Goal: Information Seeking & Learning: Learn about a topic

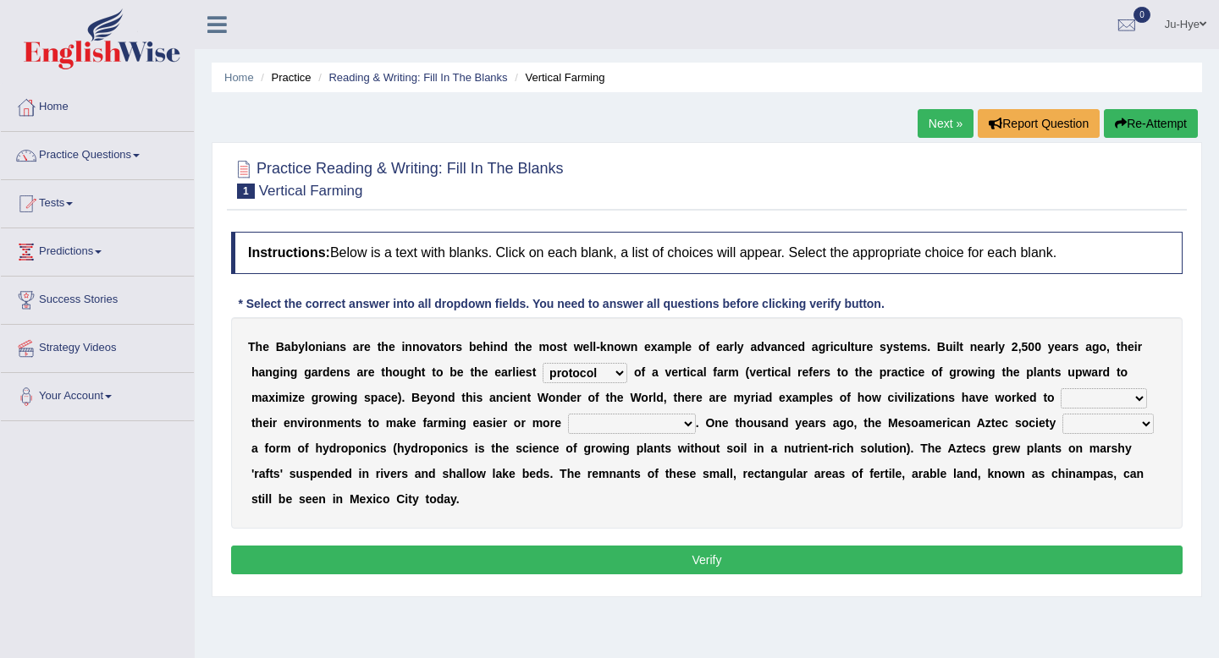
select select "protocol"
click at [1062, 405] on select "manipulate escape respect disarrange" at bounding box center [1103, 398] width 86 height 20
click at [1083, 401] on select "manipulate escape respect disarrange" at bounding box center [1103, 398] width 86 height 20
click at [1070, 396] on select "manipulate escape respect disarrange" at bounding box center [1103, 398] width 86 height 20
click at [614, 431] on select "productive constructive connective counterproductive" at bounding box center [632, 424] width 128 height 20
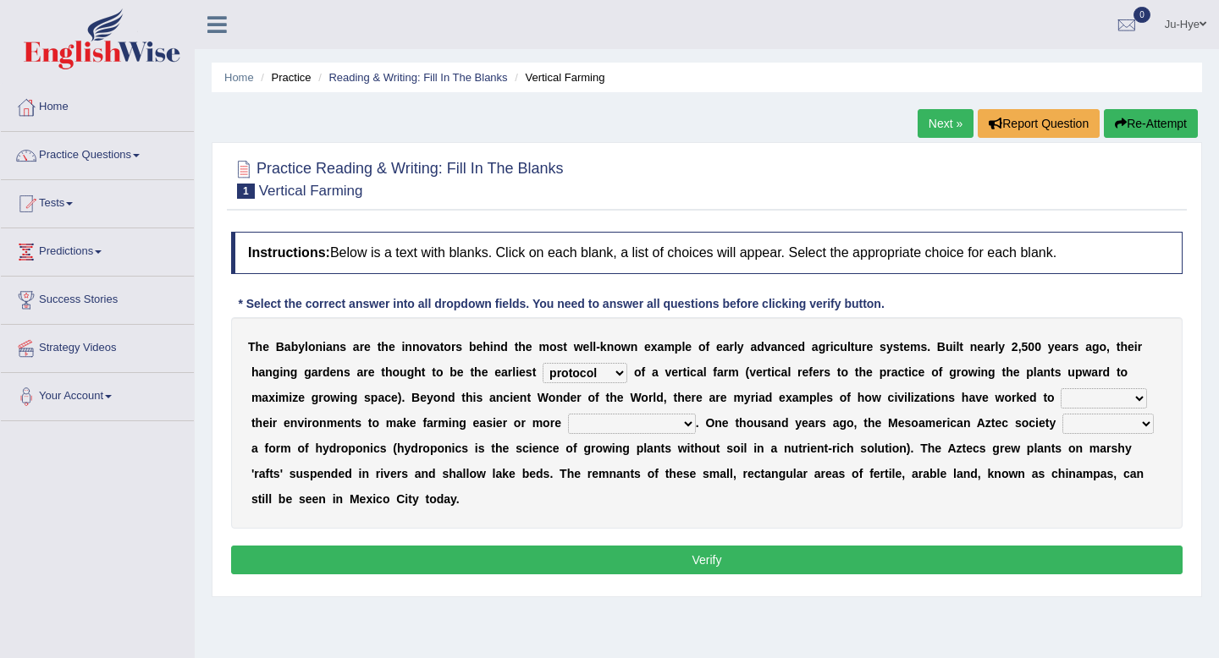
select select "productive"
click at [568, 414] on select "productive constructive connective counterproductive" at bounding box center [632, 424] width 128 height 20
click at [1078, 429] on select "domineered volunteered pioneered engineered" at bounding box center [1107, 424] width 91 height 20
click at [1086, 426] on select "domineered volunteered pioneered engineered" at bounding box center [1107, 424] width 91 height 20
click at [1064, 414] on select "domineered volunteered pioneered engineered" at bounding box center [1107, 424] width 91 height 20
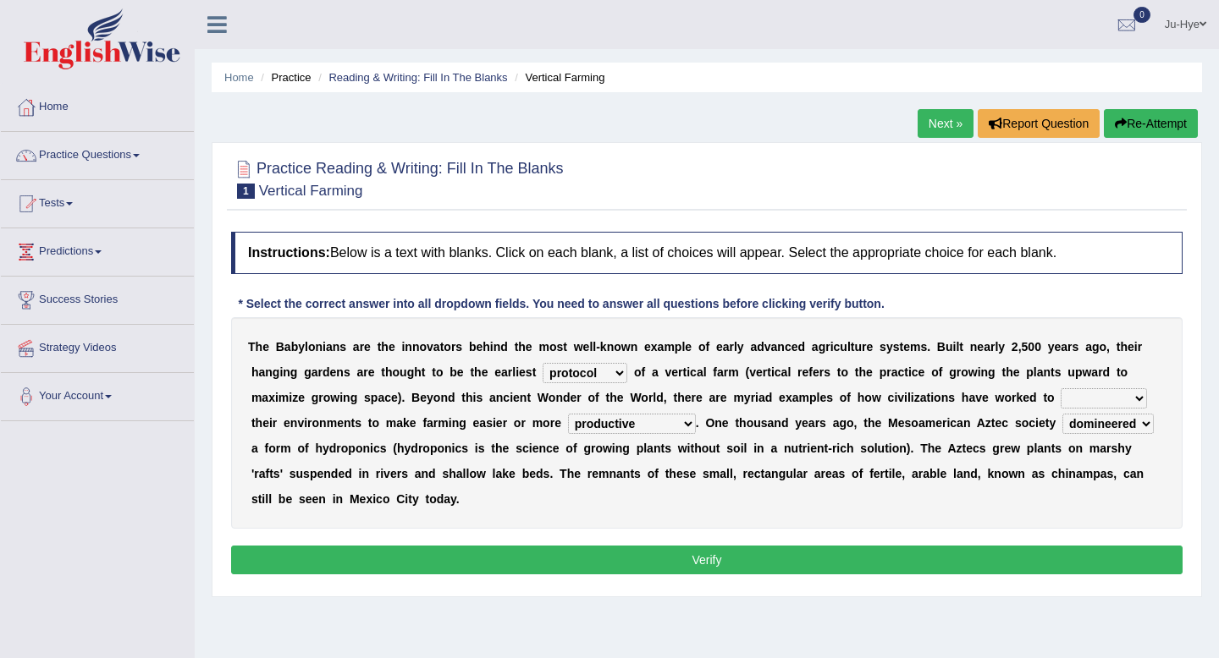
click at [1110, 432] on select "domineered volunteered pioneered engineered" at bounding box center [1107, 424] width 91 height 20
select select "pioneered"
click at [1064, 414] on select "domineered volunteered pioneered engineered" at bounding box center [1107, 424] width 91 height 20
click at [1055, 396] on b at bounding box center [1058, 398] width 7 height 14
click at [1068, 397] on select "manipulate escape respect disarrange" at bounding box center [1103, 398] width 86 height 20
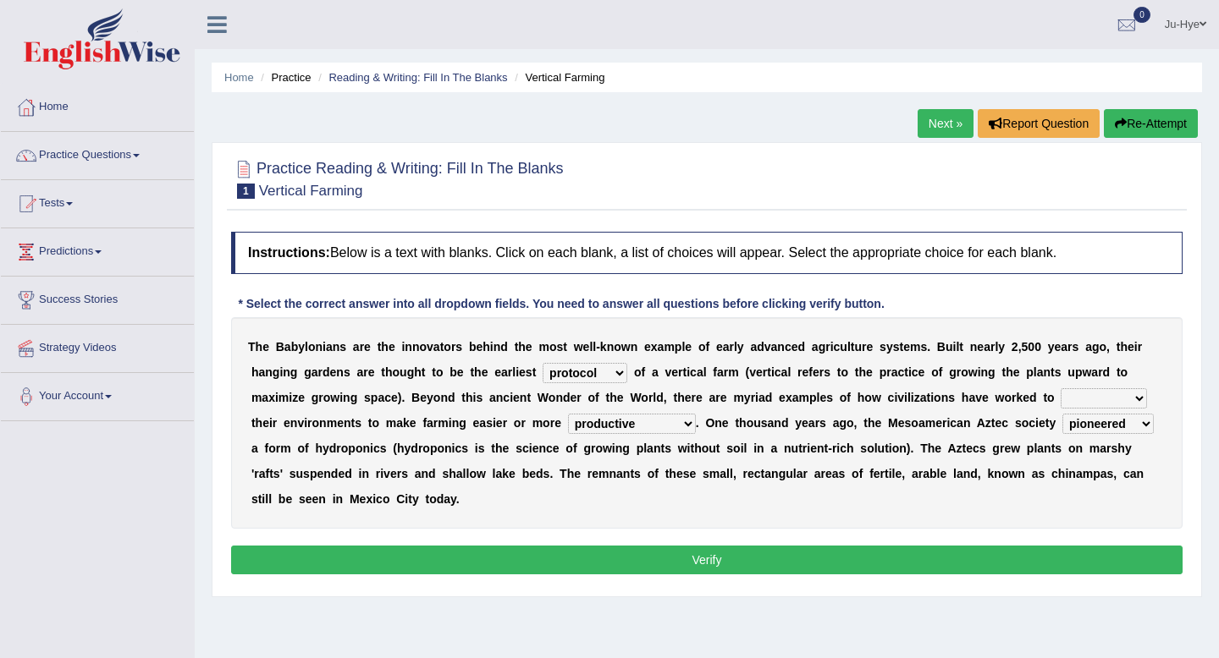
click at [1091, 401] on select "manipulate escape respect disarrange" at bounding box center [1103, 398] width 86 height 20
click at [1060, 388] on select "manipulate escape respect disarrange" at bounding box center [1103, 398] width 86 height 20
click at [1060, 396] on select "manipulate escape respect disarrange" at bounding box center [1103, 398] width 86 height 20
click at [1065, 402] on select "manipulate escape respect disarrange" at bounding box center [1103, 398] width 86 height 20
click at [1058, 410] on div "T h e B a b y l o n i a n s a r e t h e i n n o v a t o r s b e h i n d t h e m…" at bounding box center [706, 423] width 951 height 212
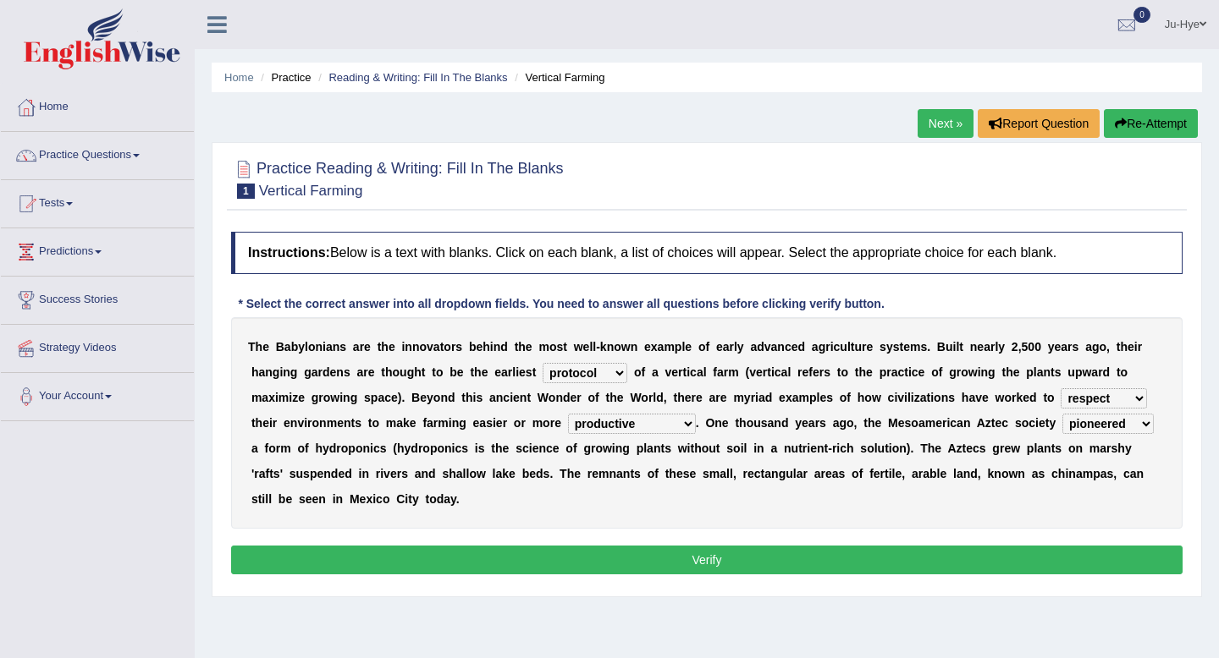
click at [1082, 405] on select "manipulate escape respect disarrange" at bounding box center [1103, 398] width 86 height 20
select select "manipulate"
click at [1060, 388] on select "manipulate escape respect disarrange" at bounding box center [1103, 398] width 86 height 20
click at [1109, 405] on select "manipulate escape respect disarrange" at bounding box center [1103, 398] width 86 height 20
click at [894, 565] on button "Verify" at bounding box center [706, 560] width 951 height 29
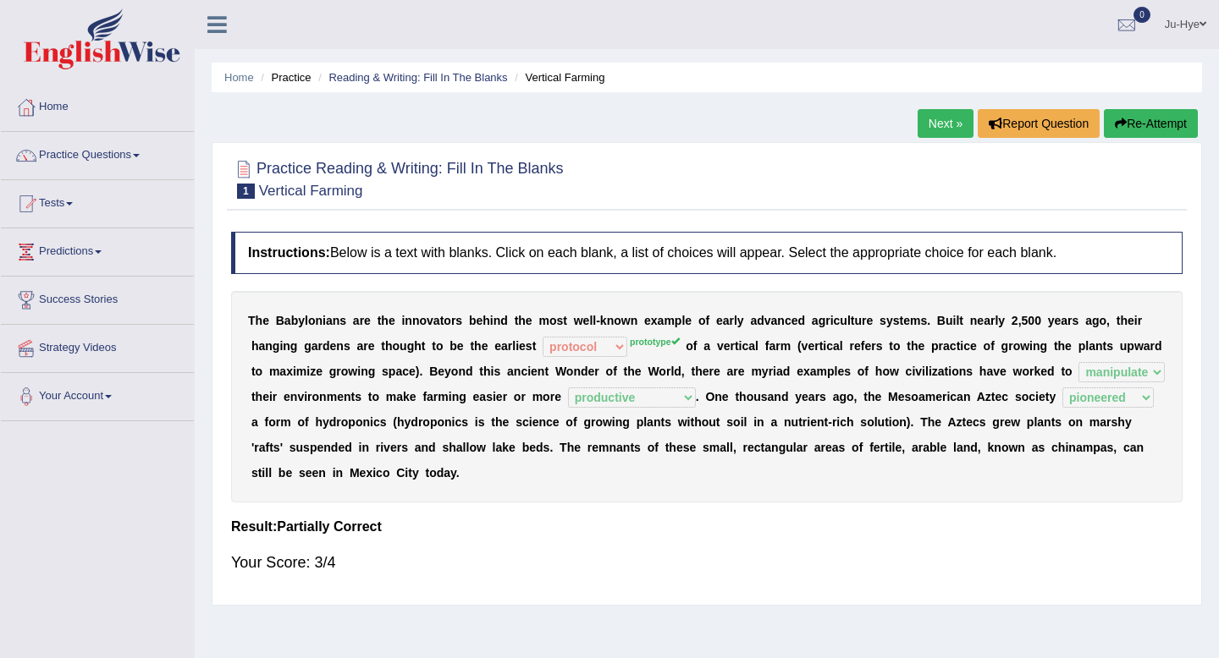
click at [1175, 124] on button "Re-Attempt" at bounding box center [1151, 123] width 94 height 29
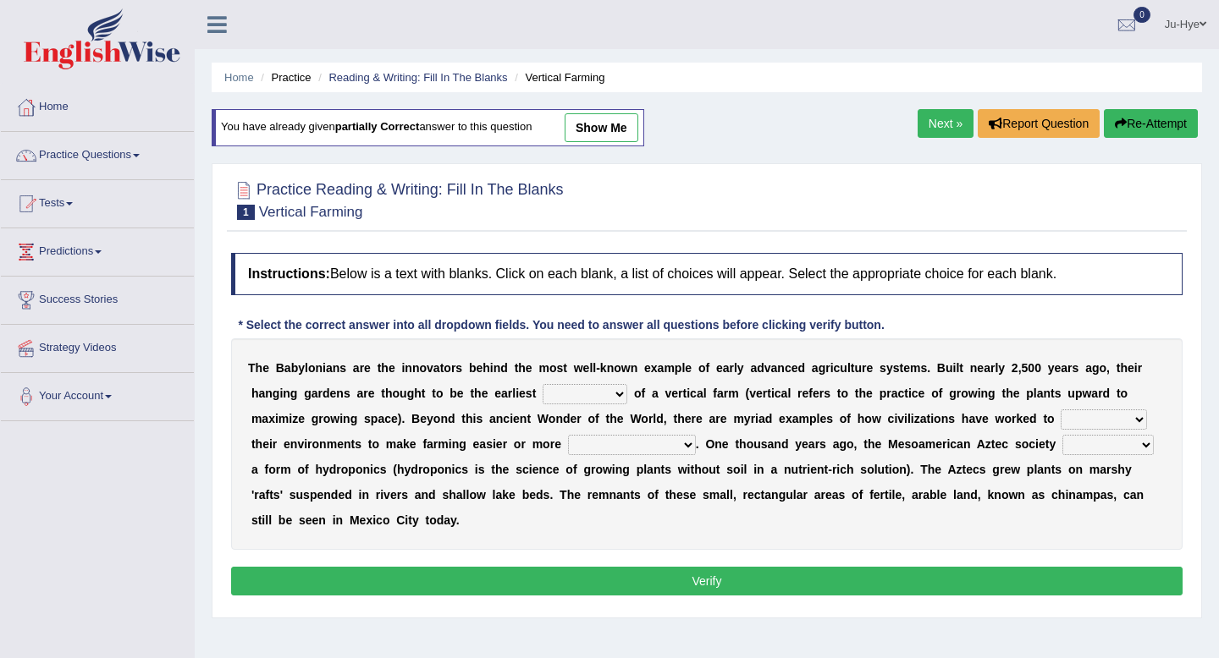
click at [591, 395] on select "prototype failure discredit protocol" at bounding box center [585, 394] width 85 height 20
click at [565, 393] on select "prototype failure discredit protocol" at bounding box center [585, 394] width 85 height 20
select select "prototype"
click at [543, 384] on select "prototype failure discredit protocol" at bounding box center [585, 394] width 85 height 20
click at [605, 388] on select "prototype failure discredit protocol" at bounding box center [585, 394] width 85 height 20
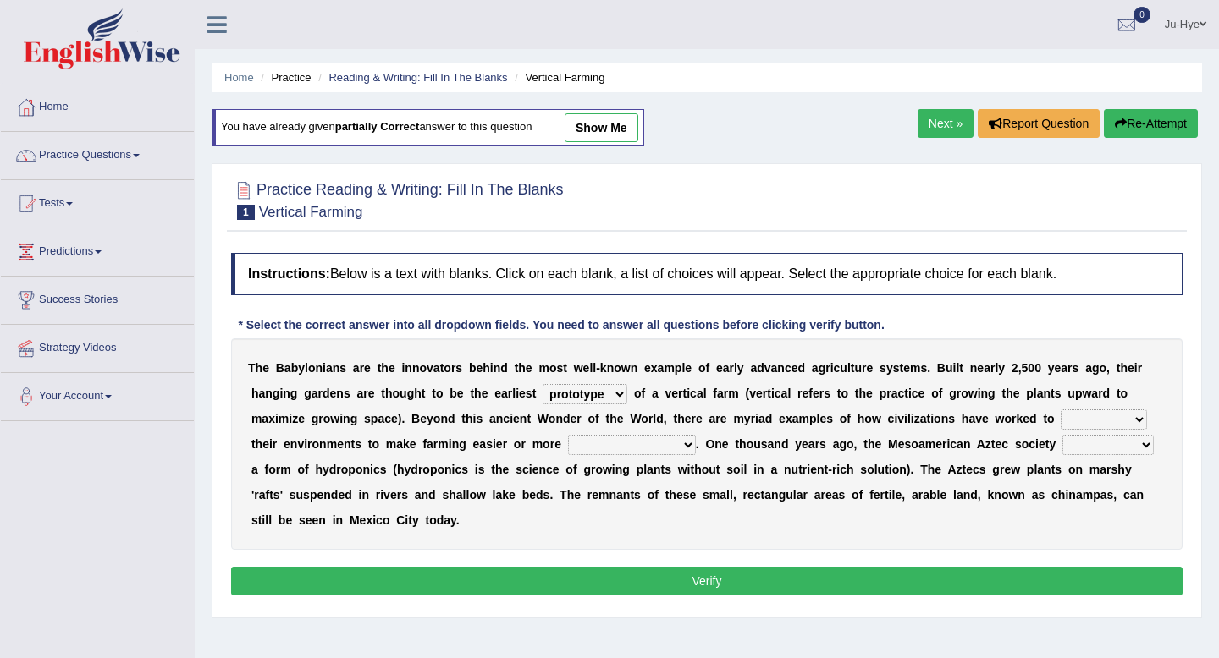
click at [1048, 410] on div "T h e B a b y l o n i a n s a r e t h e i n n o v a t o r s b e h i n d t h e m…" at bounding box center [706, 445] width 951 height 212
click at [1069, 420] on select "manipulate escape respect disarrange" at bounding box center [1103, 420] width 86 height 20
select select "manipulate"
click at [1060, 410] on select "manipulate escape respect disarrange" at bounding box center [1103, 420] width 86 height 20
click at [620, 451] on select "productive constructive connective counterproductive" at bounding box center [632, 445] width 128 height 20
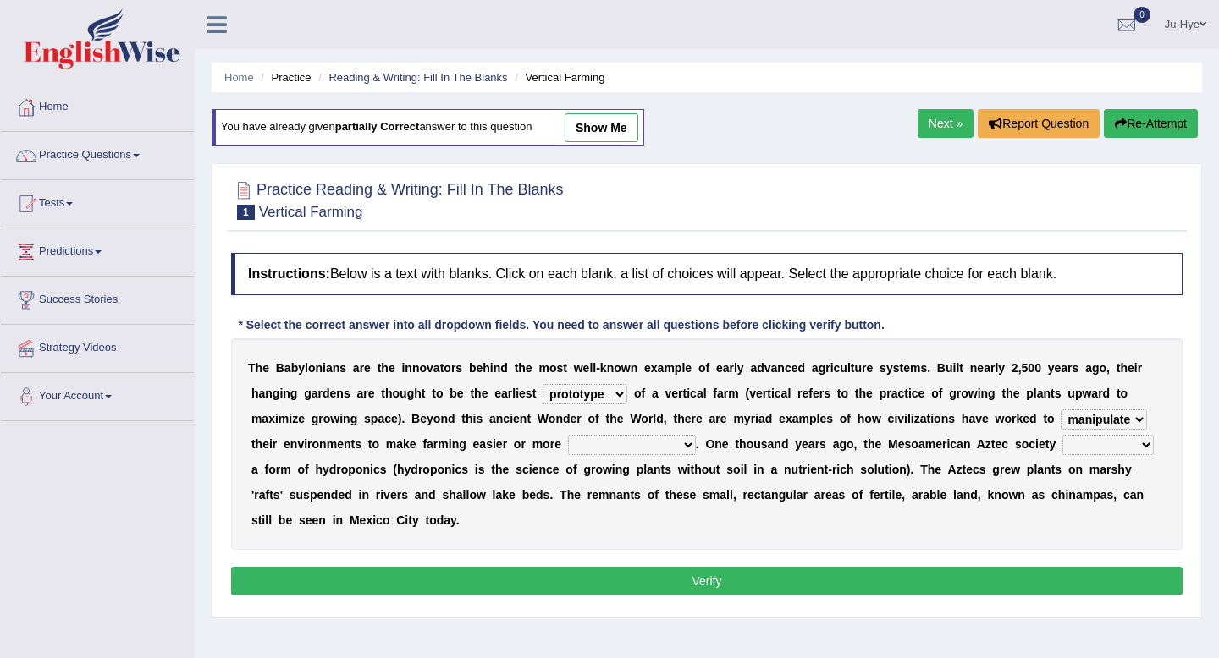
select select "productive"
click at [568, 435] on select "productive constructive connective counterproductive" at bounding box center [632, 445] width 128 height 20
click at [1125, 445] on select "domineered volunteered pioneered engineered" at bounding box center [1107, 445] width 91 height 20
click at [1095, 443] on select "domineered volunteered pioneered engineered" at bounding box center [1107, 445] width 91 height 20
click at [1064, 435] on select "domineered volunteered pioneered engineered" at bounding box center [1107, 445] width 91 height 20
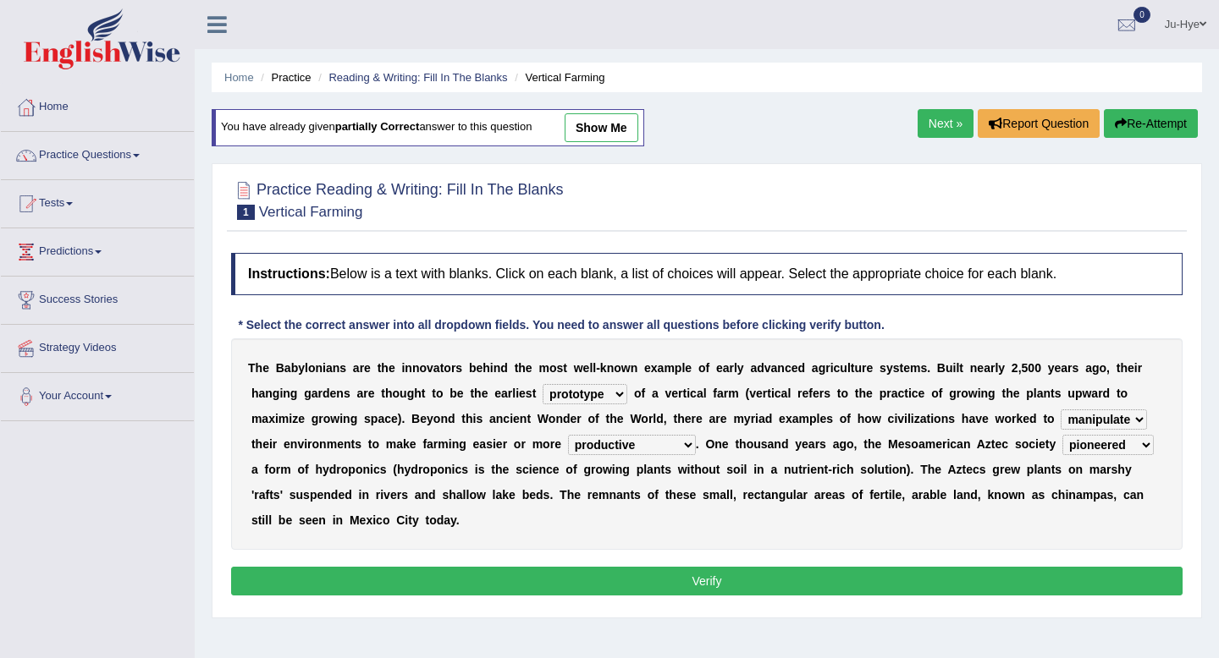
click at [1099, 449] on select "domineered volunteered pioneered engineered" at bounding box center [1107, 445] width 91 height 20
select select "domineered"
click at [1064, 435] on select "domineered volunteered pioneered engineered" at bounding box center [1107, 445] width 91 height 20
click at [989, 587] on button "Verify" at bounding box center [706, 581] width 951 height 29
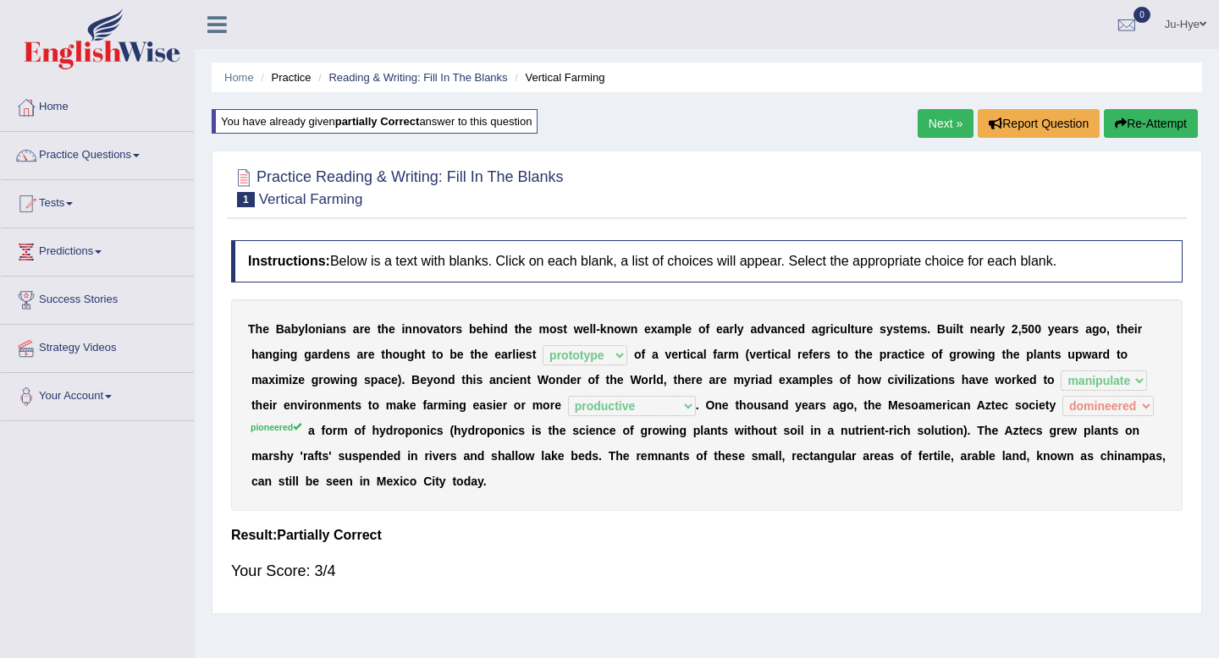
click at [1184, 124] on button "Re-Attempt" at bounding box center [1151, 123] width 94 height 29
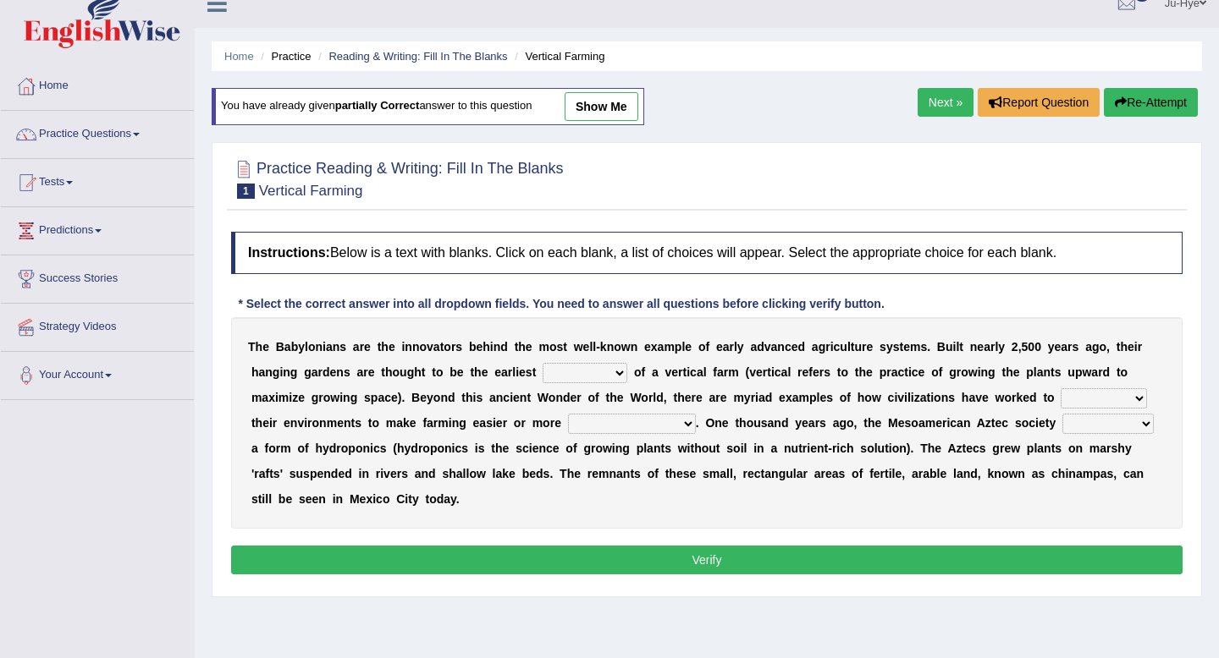
click at [1071, 431] on select "domineered volunteered pioneered engineered" at bounding box center [1107, 424] width 91 height 20
click at [1115, 419] on select "domineered volunteered pioneered engineered" at bounding box center [1107, 424] width 91 height 20
click at [929, 102] on link "Next »" at bounding box center [945, 102] width 56 height 29
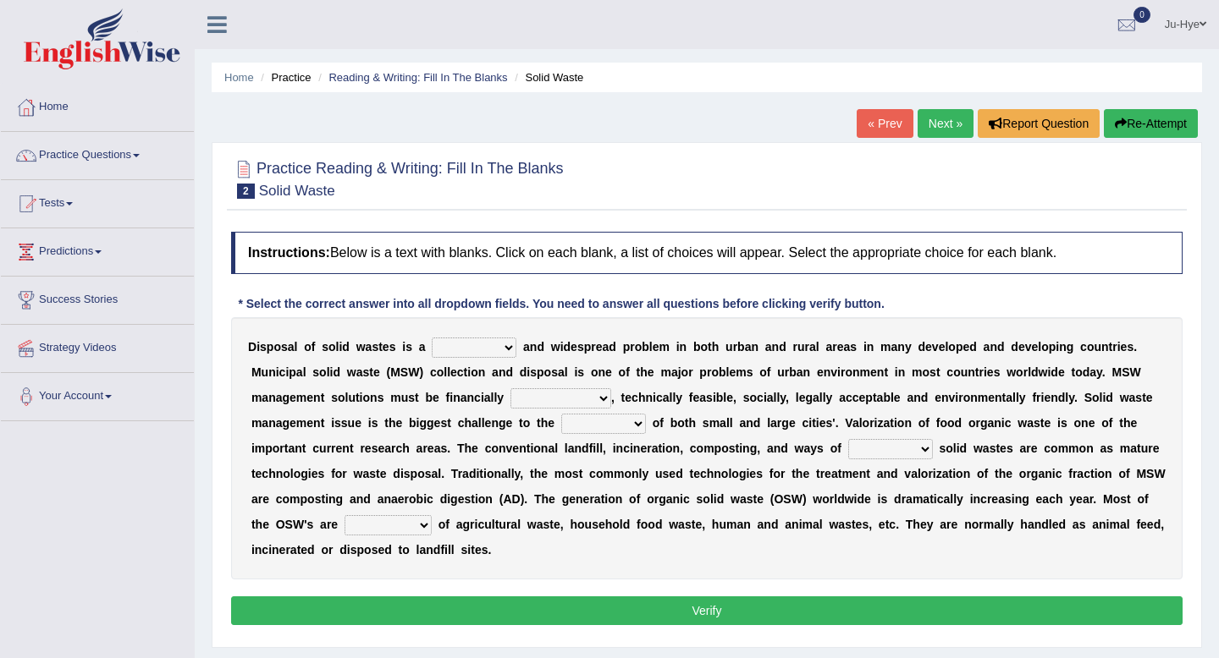
click at [453, 352] on select "slanting stinging stalling shafting" at bounding box center [474, 348] width 85 height 20
click at [432, 338] on select "slanting stinging stalling shafting" at bounding box center [474, 348] width 85 height 20
click at [482, 344] on select "slanting stinging stalling shafting" at bounding box center [474, 348] width 85 height 20
click at [432, 338] on select "slanting stinging stalling shafting" at bounding box center [474, 348] width 85 height 20
click at [487, 348] on select "slanting stinging stalling shafting" at bounding box center [474, 348] width 85 height 20
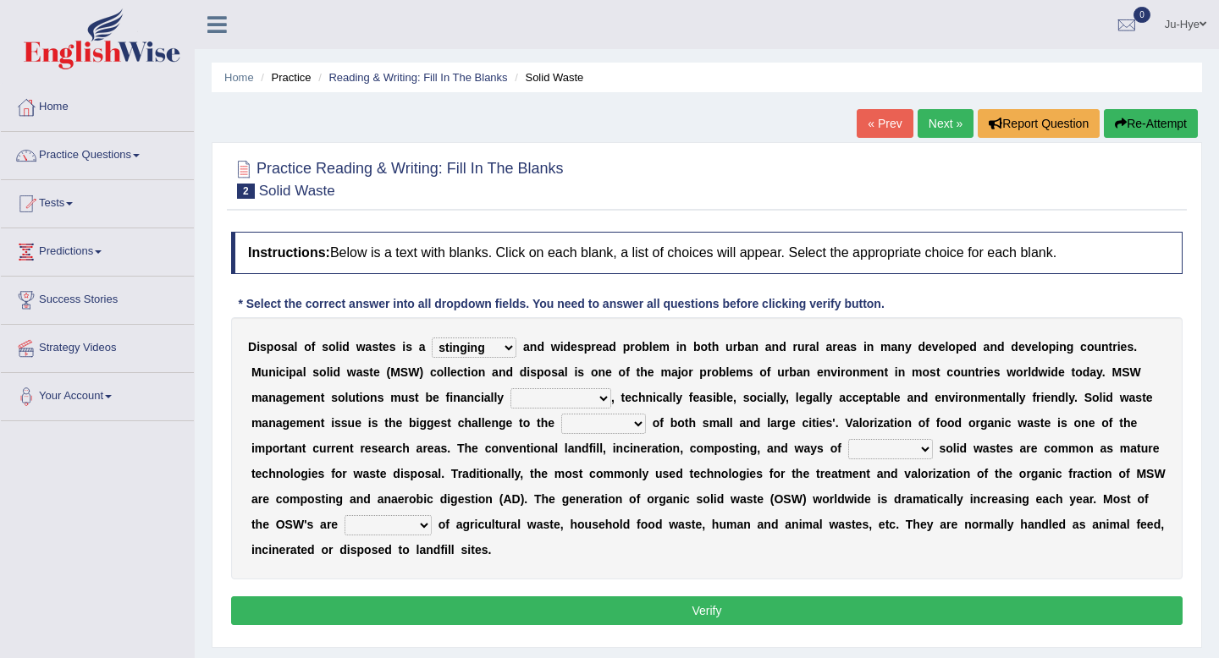
click at [495, 350] on select "slanting stinging stalling shafting" at bounding box center [474, 348] width 85 height 20
click at [432, 338] on select "slanting stinging stalling shafting" at bounding box center [474, 348] width 85 height 20
click at [468, 358] on select "slanting stinging stalling shafting" at bounding box center [474, 348] width 85 height 20
click at [432, 338] on select "slanting stinging stalling shafting" at bounding box center [474, 348] width 85 height 20
click at [514, 351] on select "slanting stinging stalling shafting" at bounding box center [474, 348] width 85 height 20
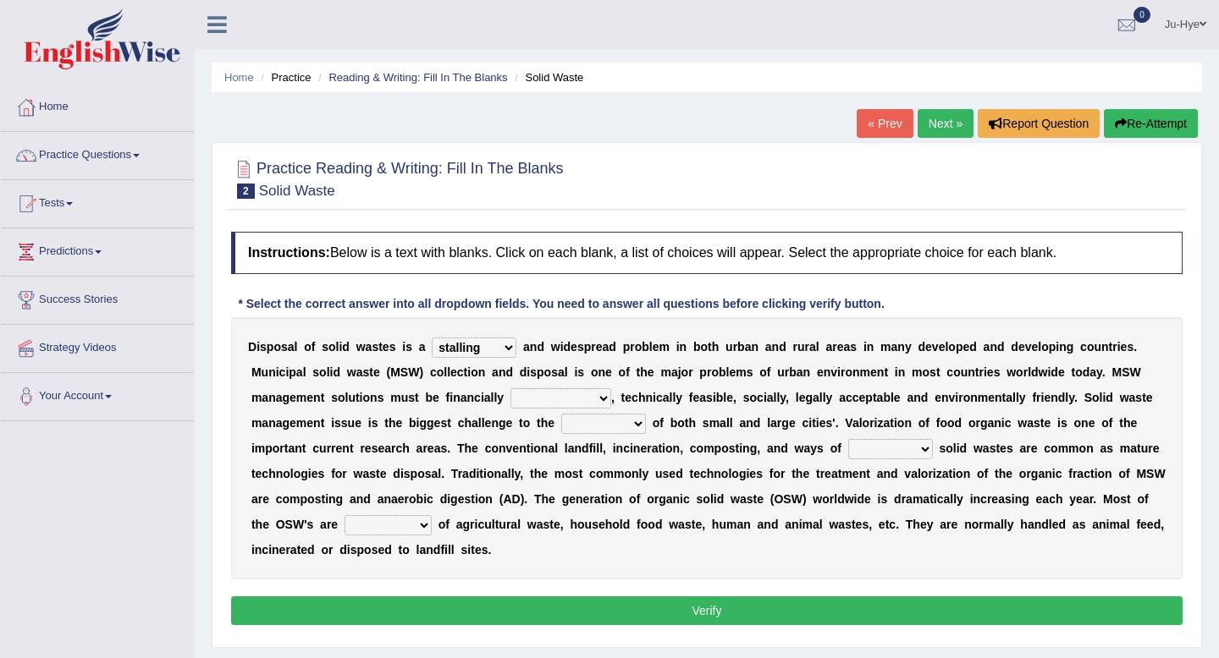
click at [491, 345] on select "slanting stinging stalling shafting" at bounding box center [474, 348] width 85 height 20
select select "slanting"
click at [432, 338] on select "slanting stinging stalling shafting" at bounding box center [474, 348] width 85 height 20
click at [587, 402] on select "unattainable sustainable objectionable treasonable" at bounding box center [560, 398] width 101 height 20
click at [565, 403] on select "unattainable sustainable objectionable treasonable" at bounding box center [560, 398] width 101 height 20
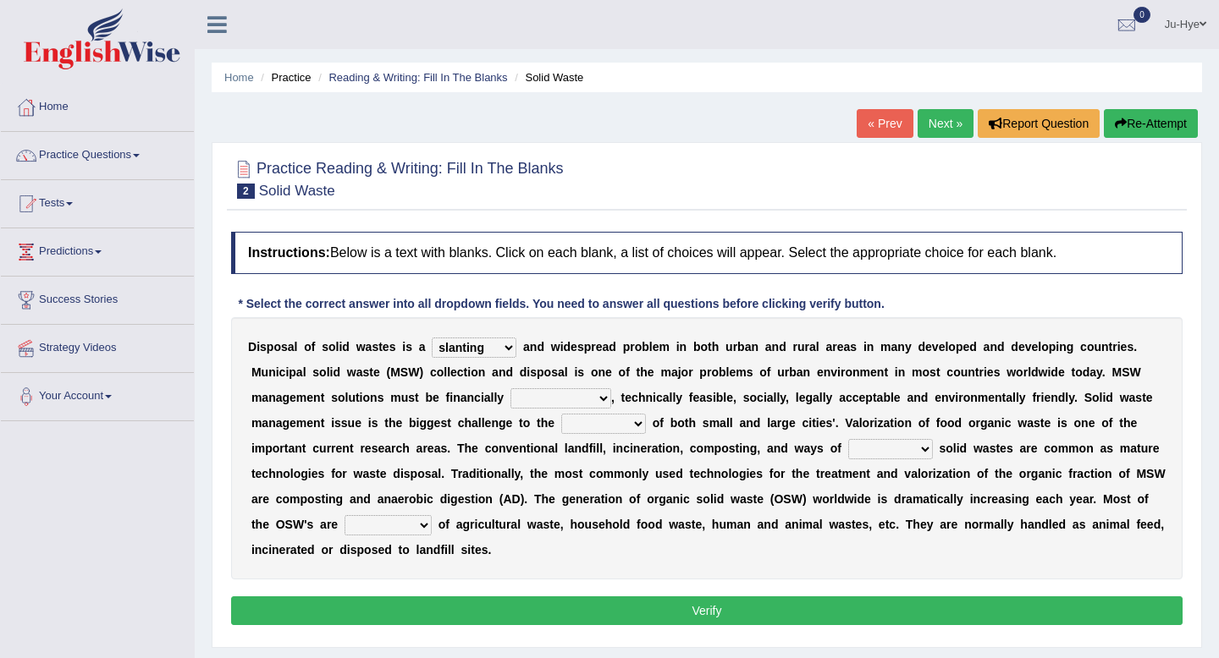
select select "sustainable"
click at [510, 388] on select "unattainable sustainable objectionable treasonable" at bounding box center [560, 398] width 101 height 20
click at [578, 405] on select "unattainable sustainable objectionable treasonable" at bounding box center [560, 398] width 101 height 20
click at [577, 400] on select "unattainable sustainable objectionable treasonable" at bounding box center [560, 398] width 101 height 20
click at [629, 422] on select "plants culture authorities history" at bounding box center [603, 424] width 85 height 20
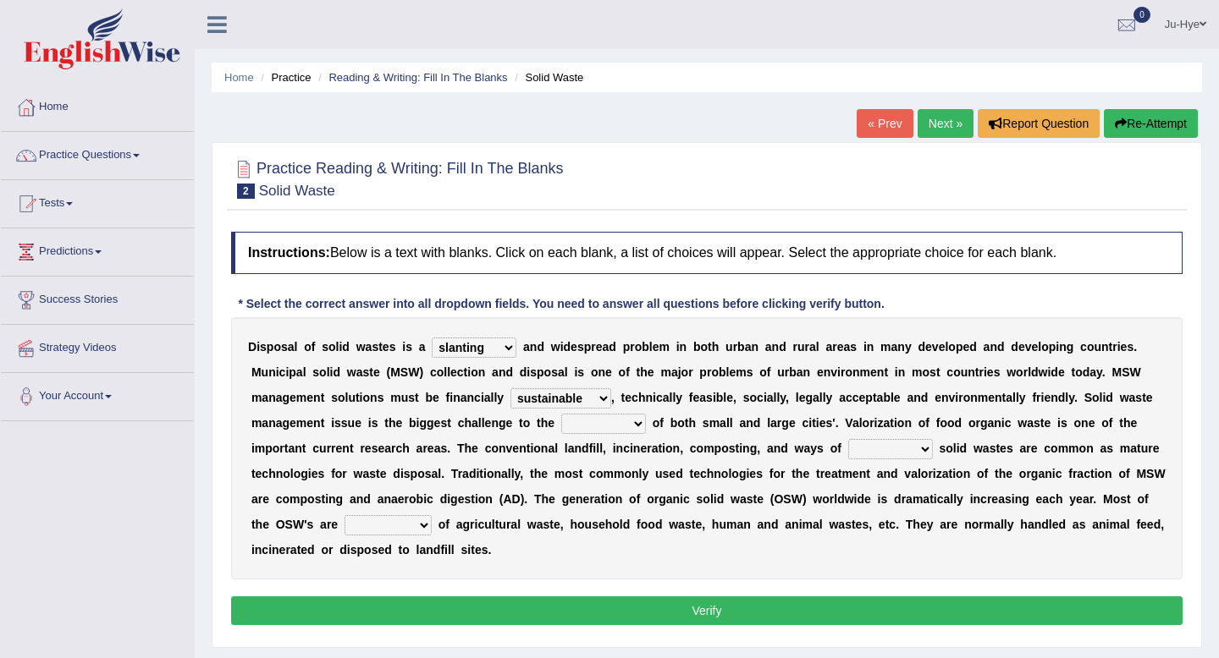
click at [603, 429] on select "plants culture authorities history" at bounding box center [603, 424] width 85 height 20
click at [615, 423] on select "plants culture authorities history" at bounding box center [603, 424] width 85 height 20
select select "authorities"
click at [561, 414] on select "plants culture authorities history" at bounding box center [603, 424] width 85 height 20
click at [640, 422] on select "plants culture authorities history" at bounding box center [603, 424] width 85 height 20
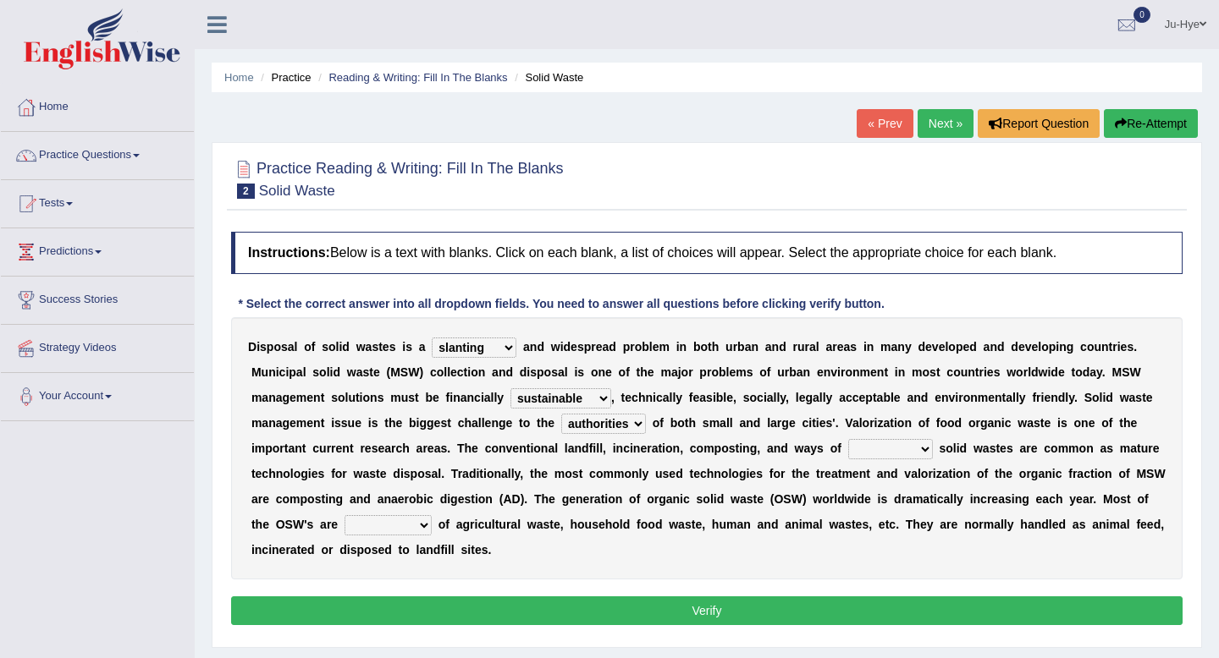
click at [859, 449] on select "reserving preserving deserving handling" at bounding box center [890, 449] width 85 height 20
select select "handling"
click at [848, 439] on select "reserving preserving deserving handling" at bounding box center [890, 449] width 85 height 20
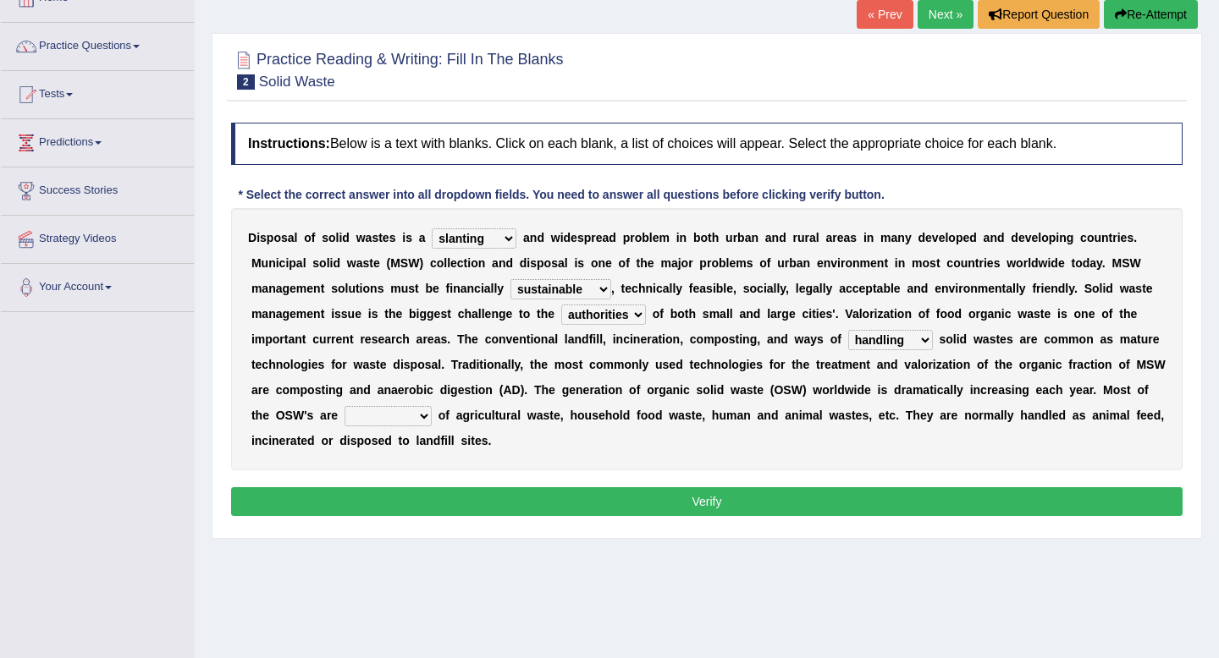
scroll to position [117, 0]
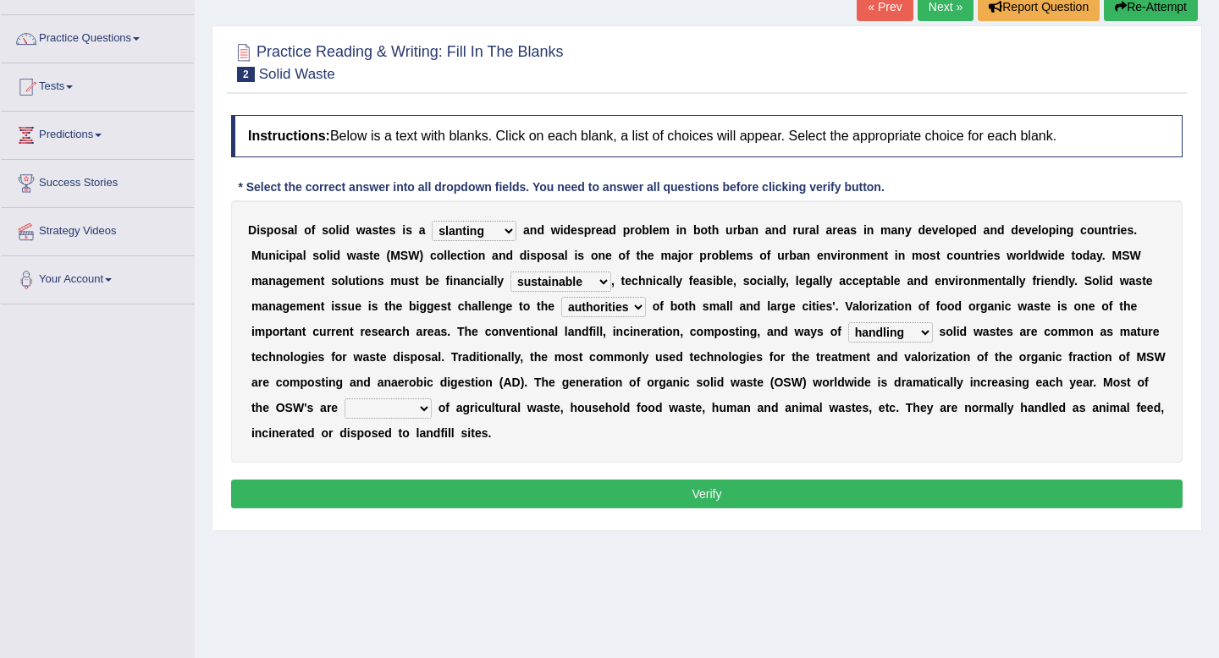
click at [477, 229] on select "slanting stinging stalling shafting" at bounding box center [474, 231] width 85 height 20
click at [432, 221] on select "slanting stinging stalling shafting" at bounding box center [474, 231] width 85 height 20
click at [369, 406] on select "composed disposed composing disposing" at bounding box center [387, 409] width 87 height 20
click at [412, 411] on select "composed disposed composing disposing" at bounding box center [387, 409] width 87 height 20
click at [380, 406] on select "composed disposed composing disposing" at bounding box center [387, 409] width 87 height 20
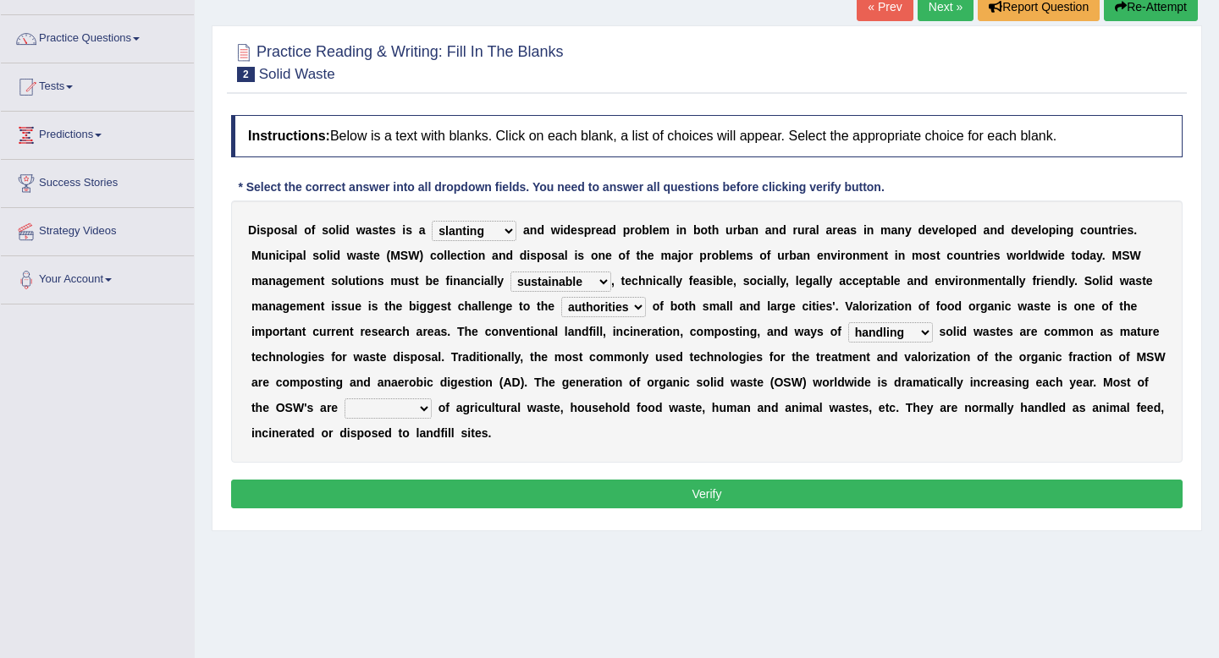
click at [383, 409] on select "composed disposed composing disposing" at bounding box center [387, 409] width 87 height 20
click at [344, 399] on select "composed disposed composing disposing" at bounding box center [387, 409] width 87 height 20
click at [400, 420] on div "D i s p o s a l o f s o l i d w a s t e s i s a slanting stinging stalling shaf…" at bounding box center [706, 332] width 951 height 262
click at [401, 410] on select "composed disposed composing disposing" at bounding box center [387, 409] width 87 height 20
select select "disposed"
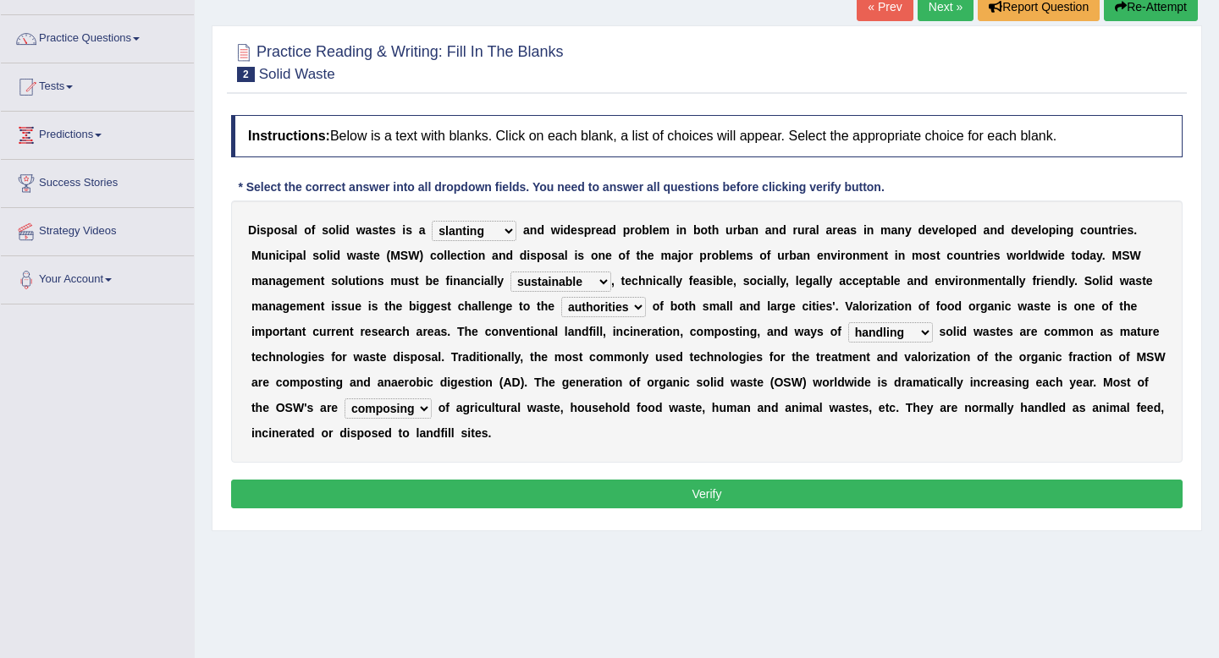
click at [344, 399] on select "composed disposed composing disposing" at bounding box center [387, 409] width 87 height 20
click at [374, 482] on button "Verify" at bounding box center [706, 494] width 951 height 29
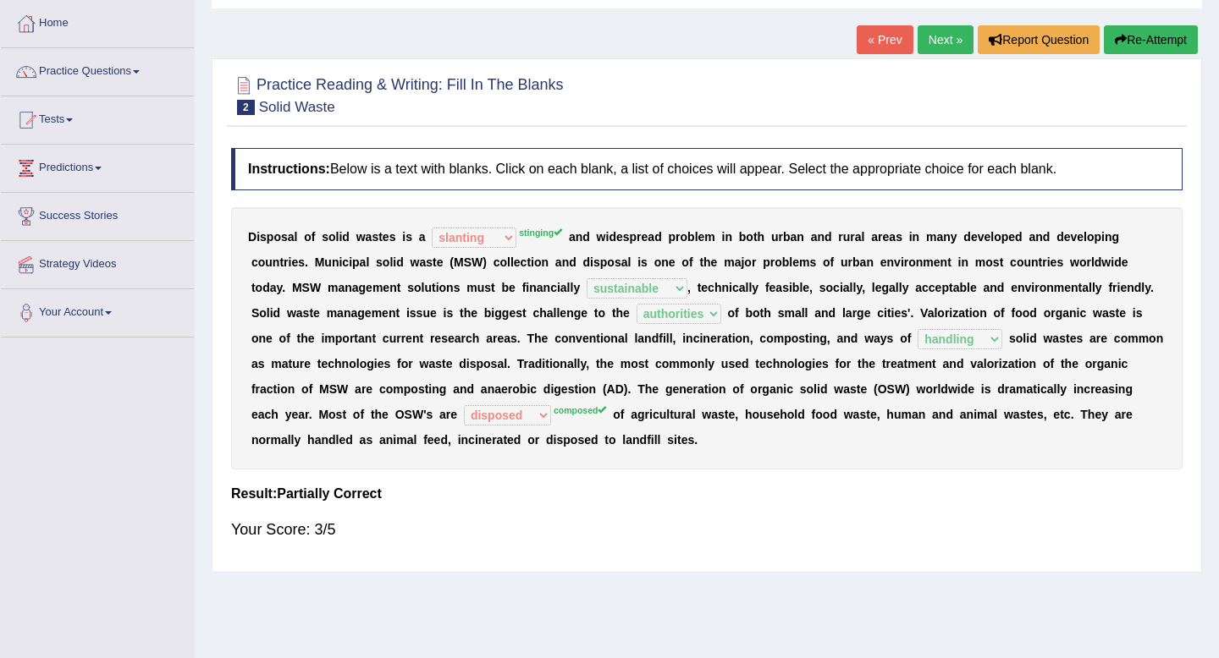
scroll to position [81, 0]
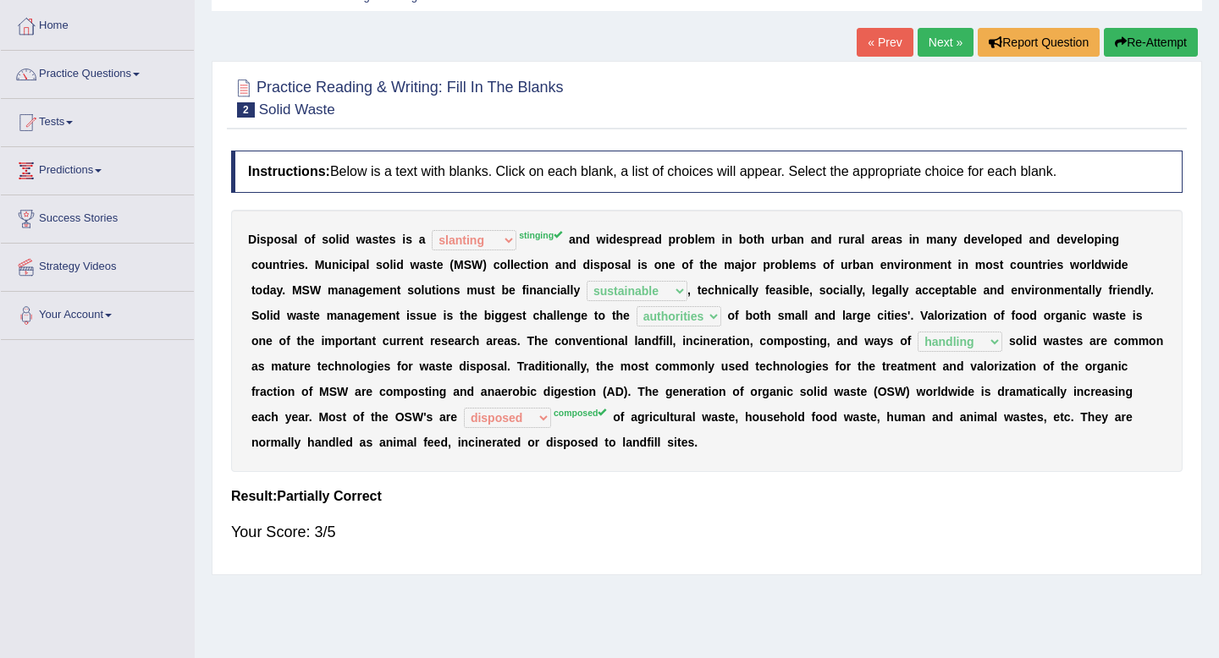
click at [1124, 42] on button "Re-Attempt" at bounding box center [1151, 42] width 94 height 29
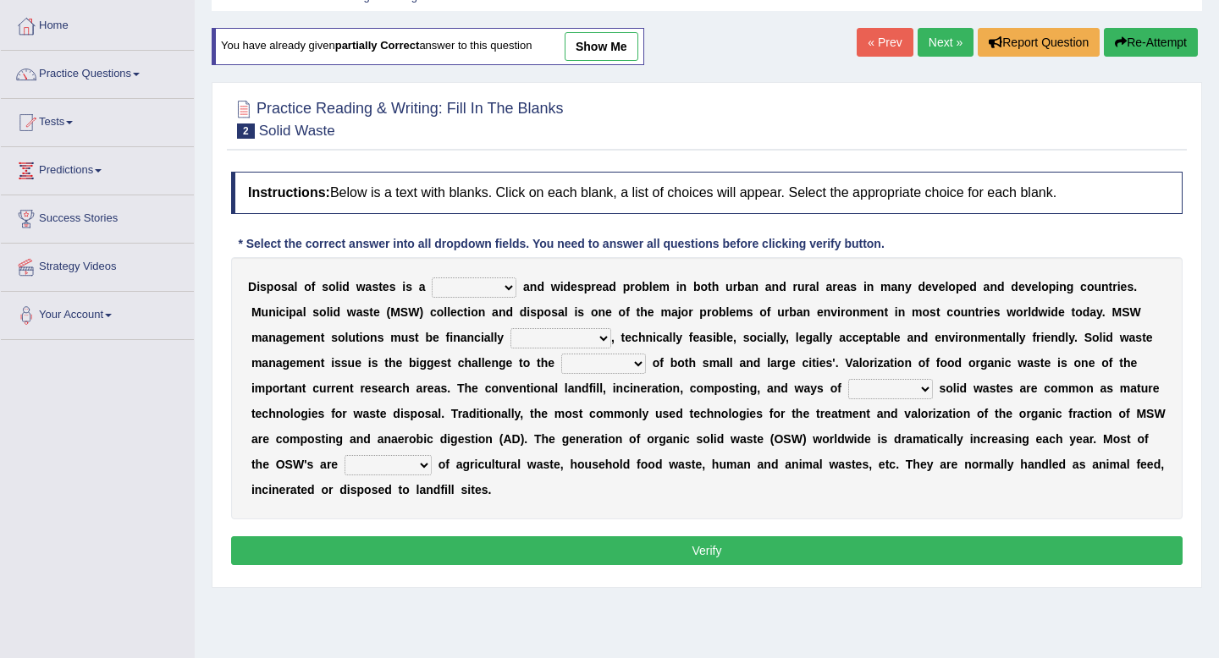
click at [463, 293] on select "slanting stinging stalling shafting" at bounding box center [474, 288] width 85 height 20
select select "stinging"
click at [432, 278] on select "slanting stinging stalling shafting" at bounding box center [474, 288] width 85 height 20
click at [588, 338] on select "unattainable sustainable objectionable treasonable" at bounding box center [560, 338] width 101 height 20
select select "sustainable"
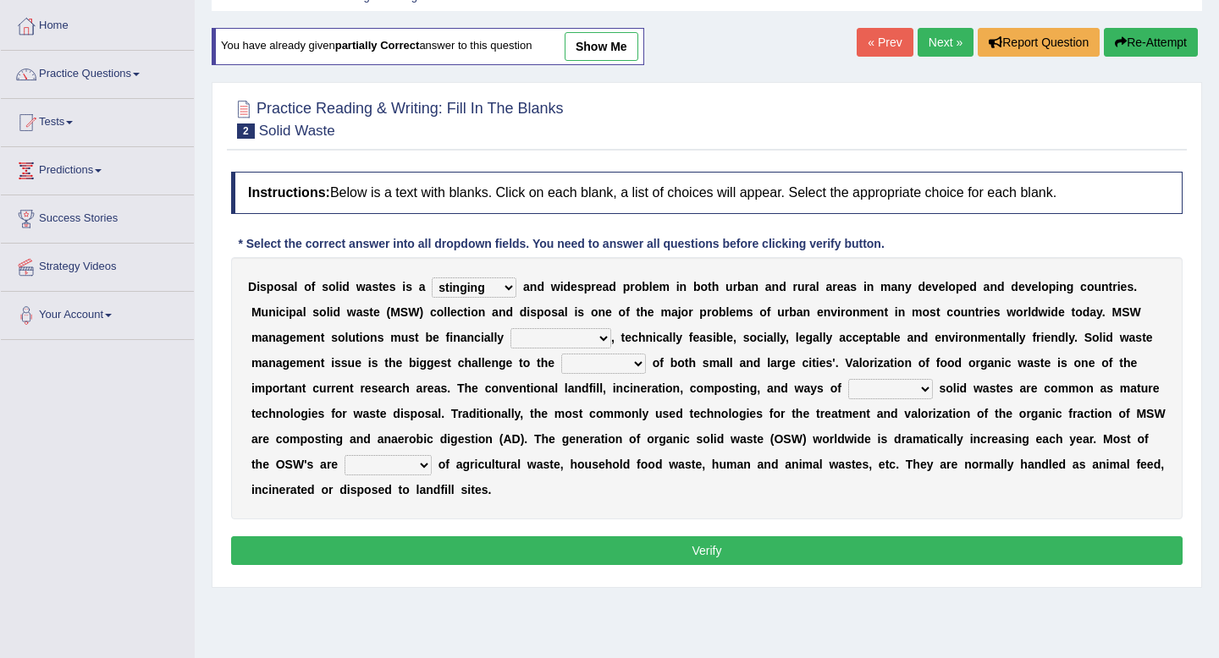
click at [510, 328] on select "unattainable sustainable objectionable treasonable" at bounding box center [560, 338] width 101 height 20
click at [587, 366] on select "plants culture authorities history" at bounding box center [603, 364] width 85 height 20
click at [574, 357] on select "plants culture authorities history" at bounding box center [603, 364] width 85 height 20
click at [561, 354] on select "plants culture authorities history" at bounding box center [603, 364] width 85 height 20
click at [614, 360] on select "plants culture authorities history" at bounding box center [603, 364] width 85 height 20
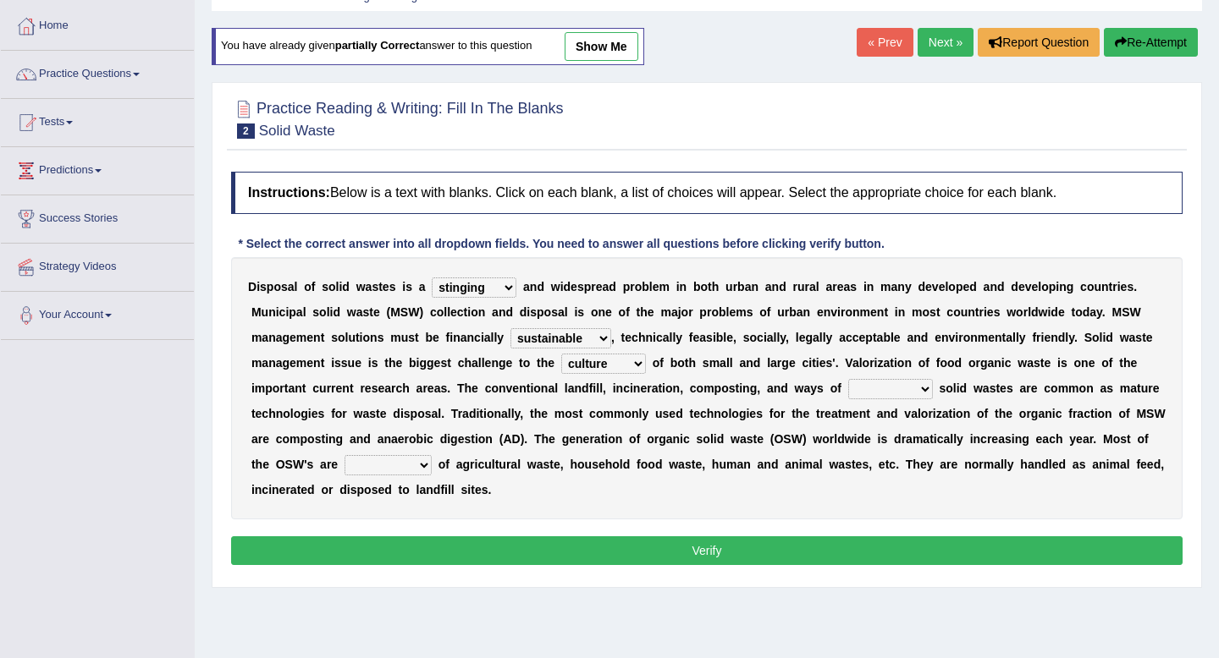
select select "authorities"
click at [561, 354] on select "plants culture authorities history" at bounding box center [603, 364] width 85 height 20
click at [874, 394] on select "reserving preserving deserving handling" at bounding box center [890, 389] width 85 height 20
click at [867, 386] on select "reserving preserving deserving handling" at bounding box center [890, 389] width 85 height 20
click at [917, 388] on select "reserving preserving deserving handling" at bounding box center [890, 389] width 85 height 20
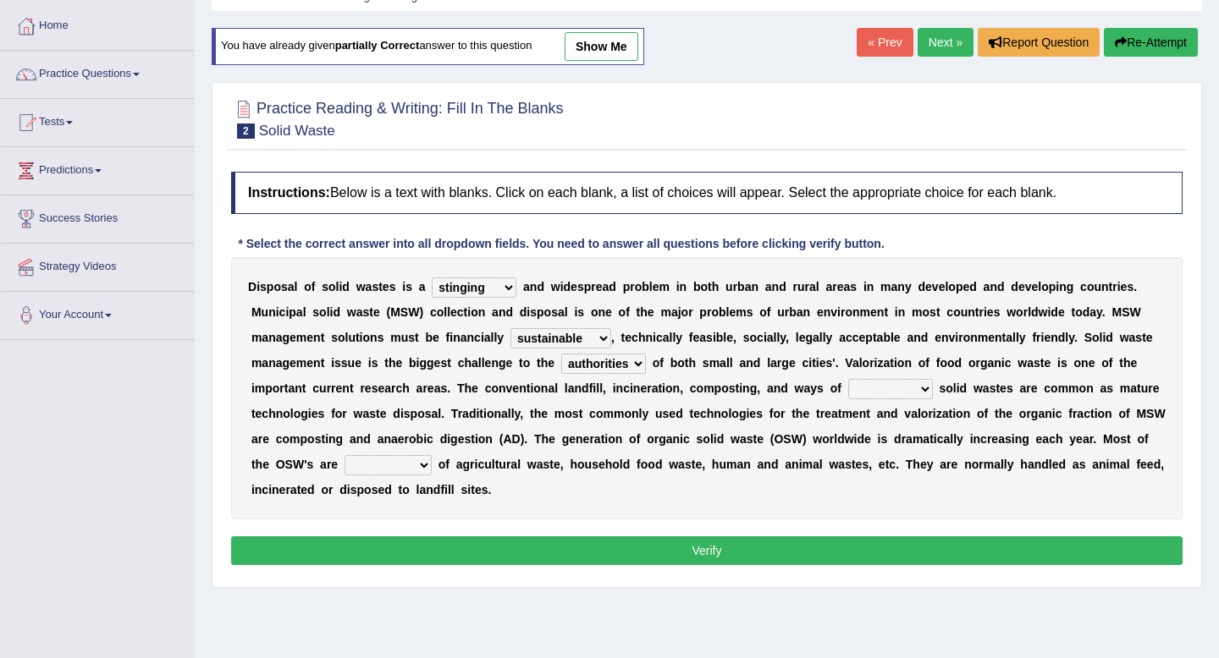
click at [868, 394] on select "reserving preserving deserving handling" at bounding box center [890, 389] width 85 height 20
click at [858, 395] on select "reserving preserving deserving handling" at bounding box center [890, 389] width 85 height 20
click at [857, 394] on select "reserving preserving deserving handling" at bounding box center [890, 389] width 85 height 20
click at [894, 394] on select "reserving preserving deserving handling" at bounding box center [890, 389] width 85 height 20
click at [851, 396] on select "reserving preserving deserving handling" at bounding box center [890, 389] width 85 height 20
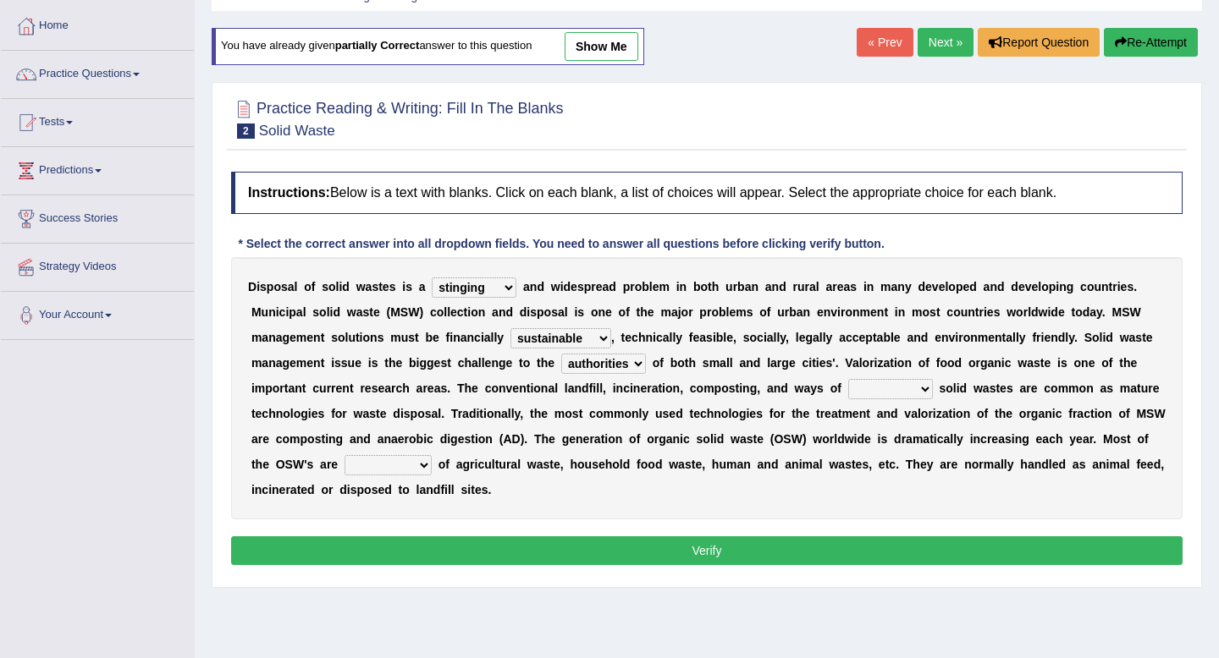
click at [880, 393] on select "reserving preserving deserving handling" at bounding box center [890, 389] width 85 height 20
click at [866, 396] on select "reserving preserving deserving handling" at bounding box center [890, 389] width 85 height 20
click at [872, 394] on select "reserving preserving deserving handling" at bounding box center [890, 389] width 85 height 20
click at [879, 366] on b "z" at bounding box center [880, 363] width 6 height 14
click at [887, 392] on select "reserving preserving deserving handling" at bounding box center [890, 389] width 85 height 20
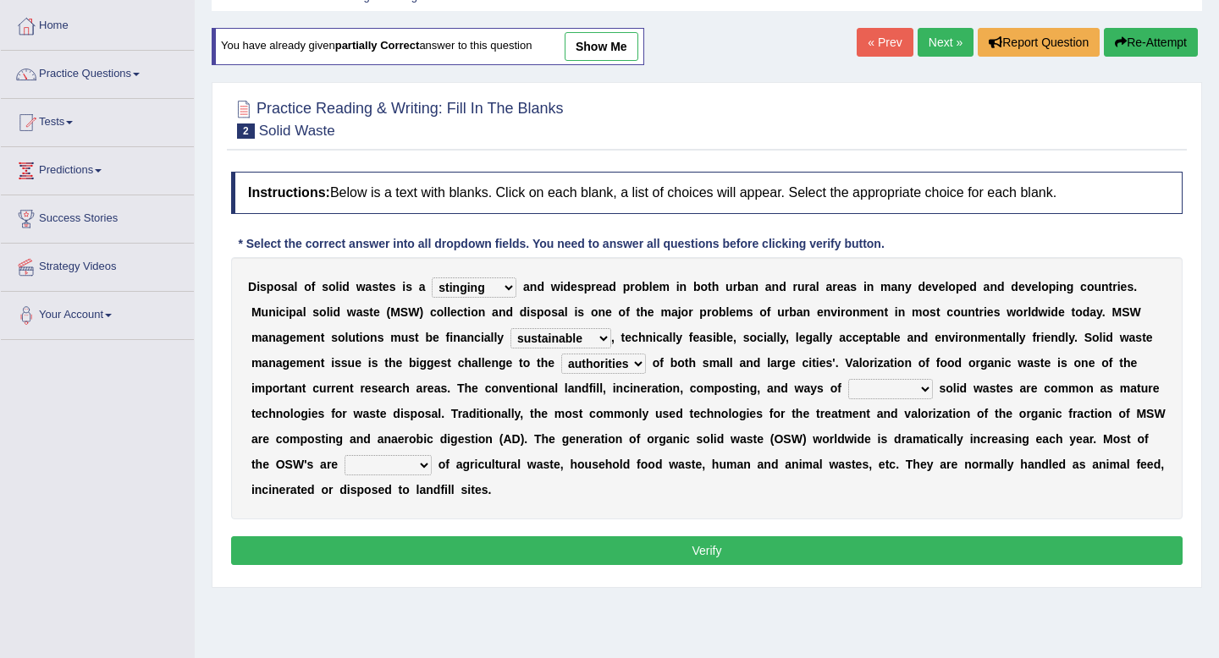
click at [881, 394] on select "reserving preserving deserving handling" at bounding box center [890, 389] width 85 height 20
click at [865, 386] on select "reserving preserving deserving handling" at bounding box center [890, 389] width 85 height 20
click at [854, 392] on select "reserving preserving deserving handling" at bounding box center [890, 389] width 85 height 20
click at [856, 394] on select "reserving preserving deserving handling" at bounding box center [890, 389] width 85 height 20
